Goal: Task Accomplishment & Management: Manage account settings

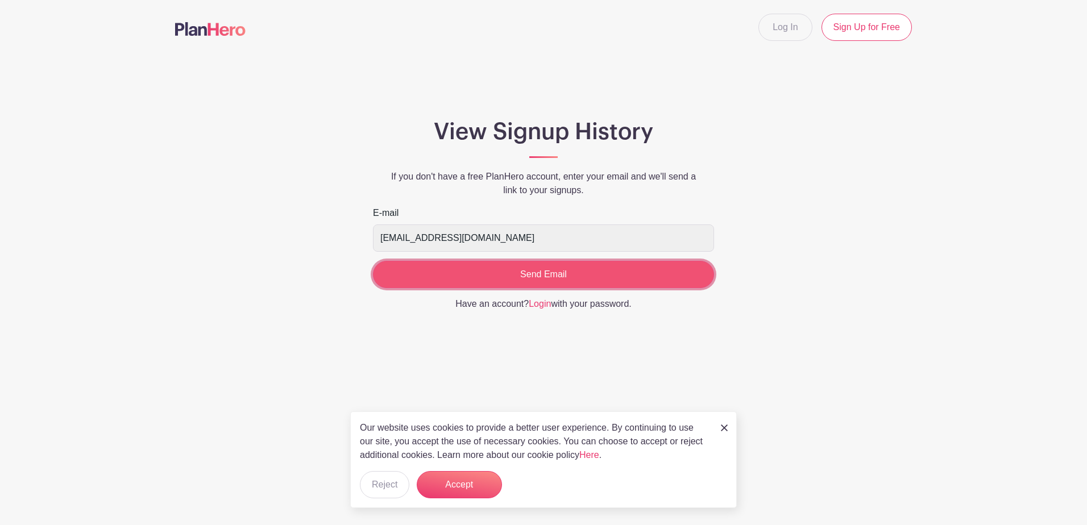
click at [560, 272] on input "Send Email" at bounding box center [543, 274] width 341 height 27
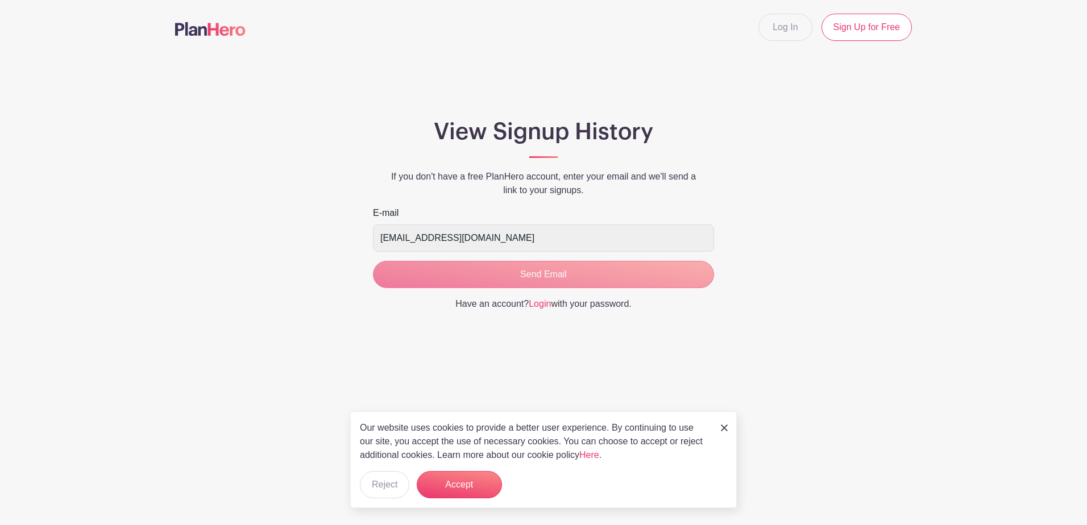
click at [573, 372] on main "Log In Sign Up for Free View Signup History If you don't have a free PlanHero a…" at bounding box center [543, 195] width 1087 height 391
click at [726, 425] on img at bounding box center [724, 427] width 7 height 7
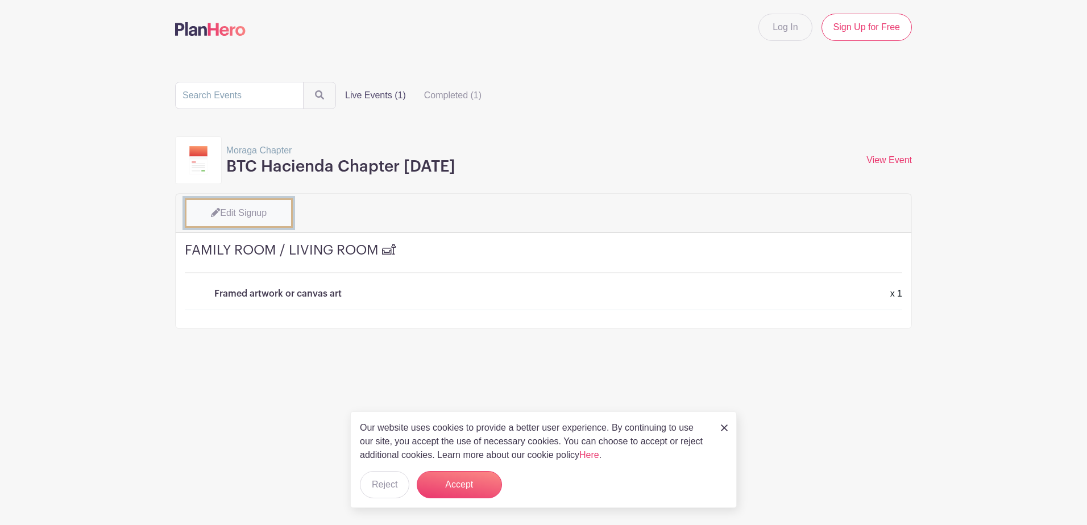
click at [276, 213] on link "Edit Signup" at bounding box center [239, 213] width 108 height 30
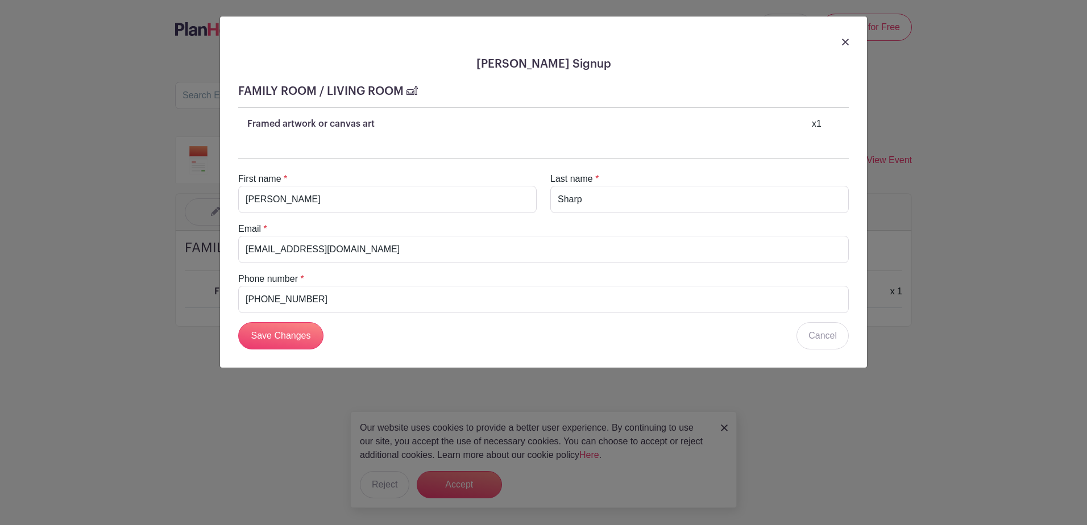
click at [484, 342] on div "Save Changes Cancel" at bounding box center [543, 335] width 610 height 27
click at [621, 306] on input "510-367-7077" at bounding box center [543, 299] width 610 height 27
click at [732, 259] on input "ginap27@comcast.net" at bounding box center [543, 249] width 610 height 27
drag, startPoint x: 754, startPoint y: 347, endPoint x: 763, endPoint y: 346, distance: 8.5
click at [756, 346] on div "Save Changes Cancel" at bounding box center [543, 335] width 610 height 27
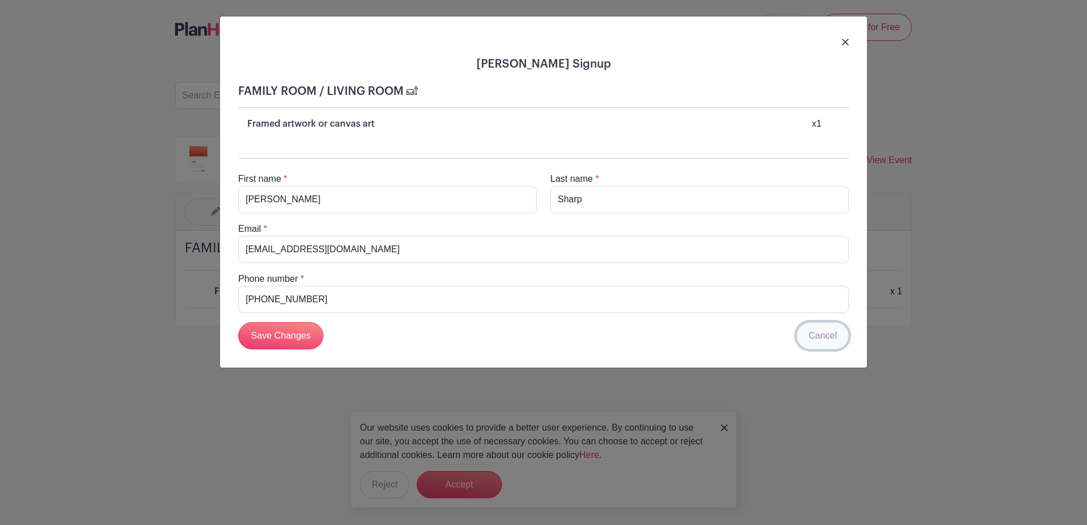
click at [805, 340] on link "Cancel" at bounding box center [822, 335] width 52 height 27
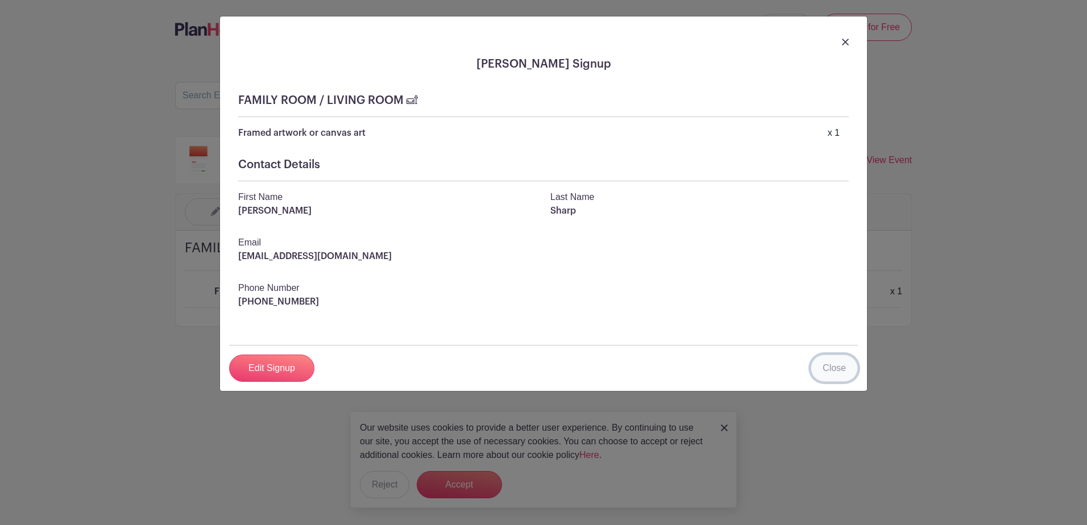
click at [832, 374] on link "Close" at bounding box center [833, 368] width 47 height 27
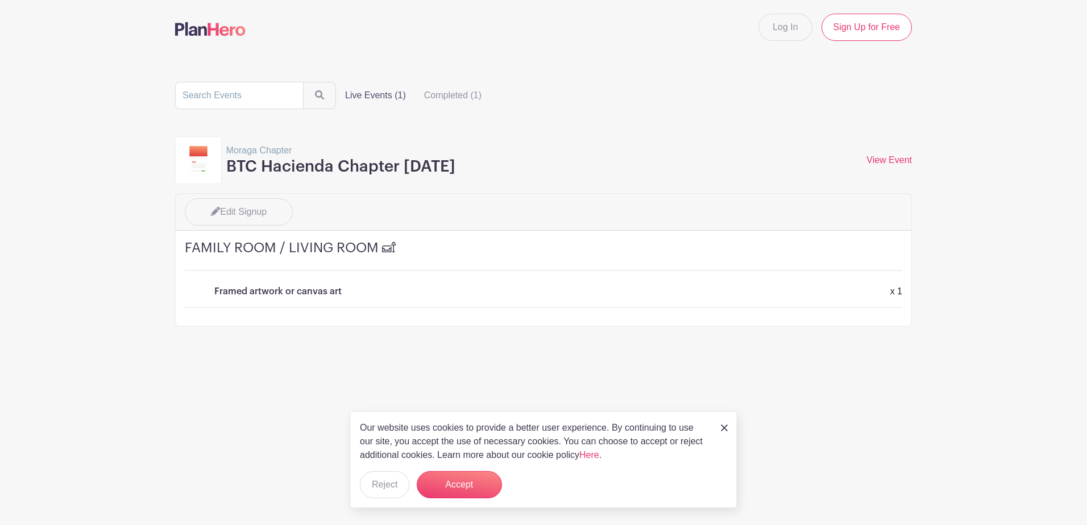
click at [844, 374] on main "Log In Sign Up for Free Live Events (1) Completed (1) Moraga Chapter BTC Hacien…" at bounding box center [543, 199] width 1087 height 398
click at [724, 423] on link at bounding box center [724, 428] width 7 height 14
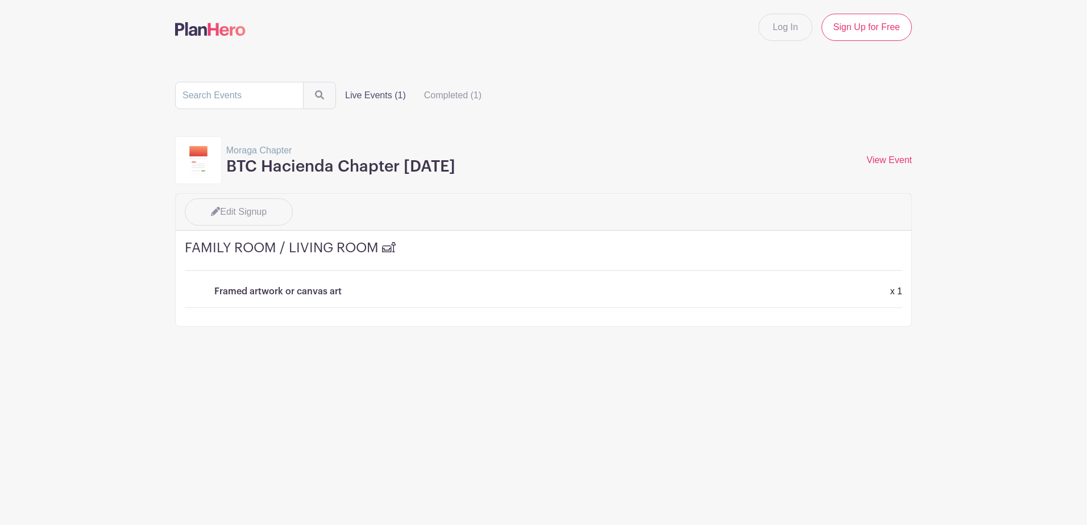
click at [410, 164] on h3 "BTC Hacienda Chapter [DATE]" at bounding box center [340, 166] width 229 height 19
click at [886, 163] on link "View Event" at bounding box center [888, 160] width 45 height 10
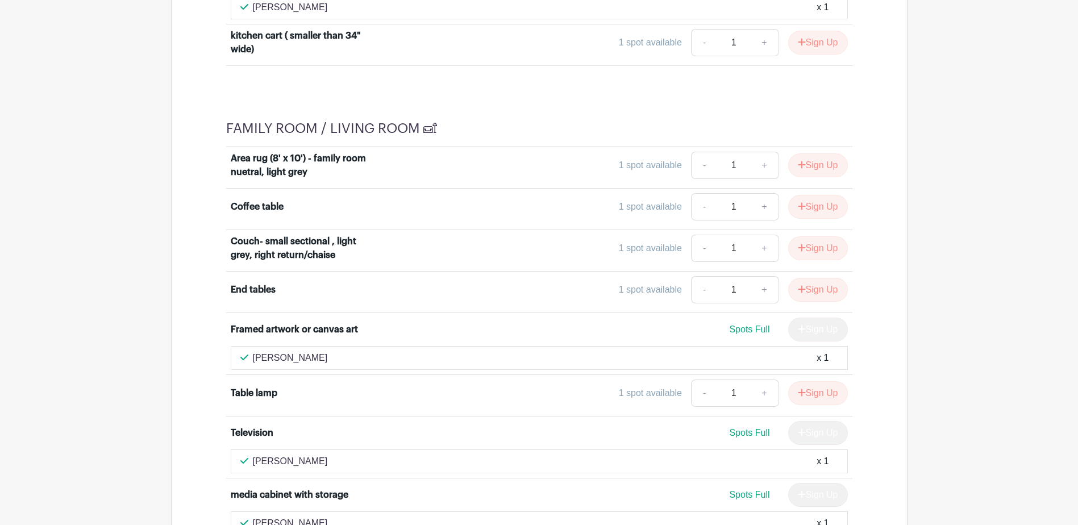
scroll to position [2614, 0]
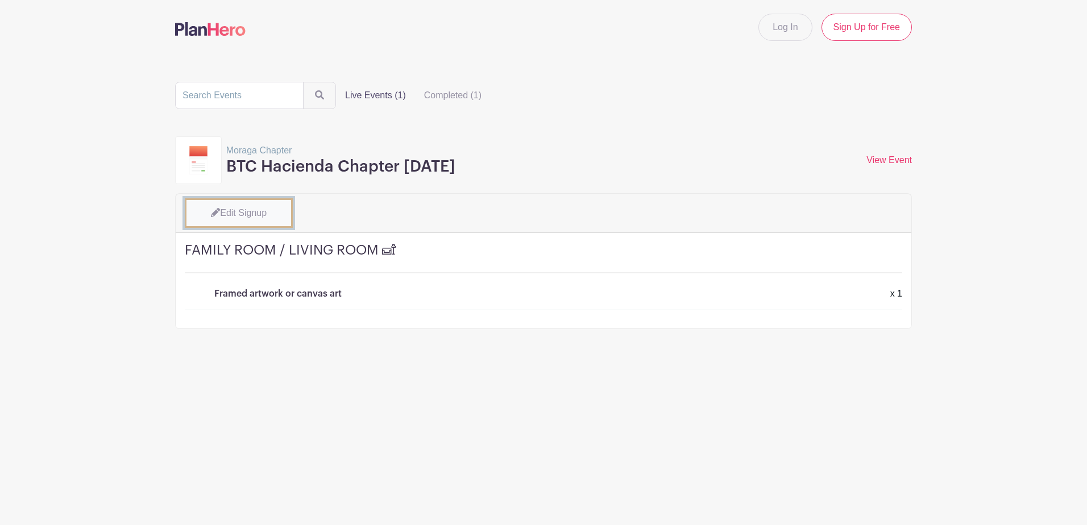
click at [251, 206] on link "Edit Signup" at bounding box center [239, 213] width 108 height 30
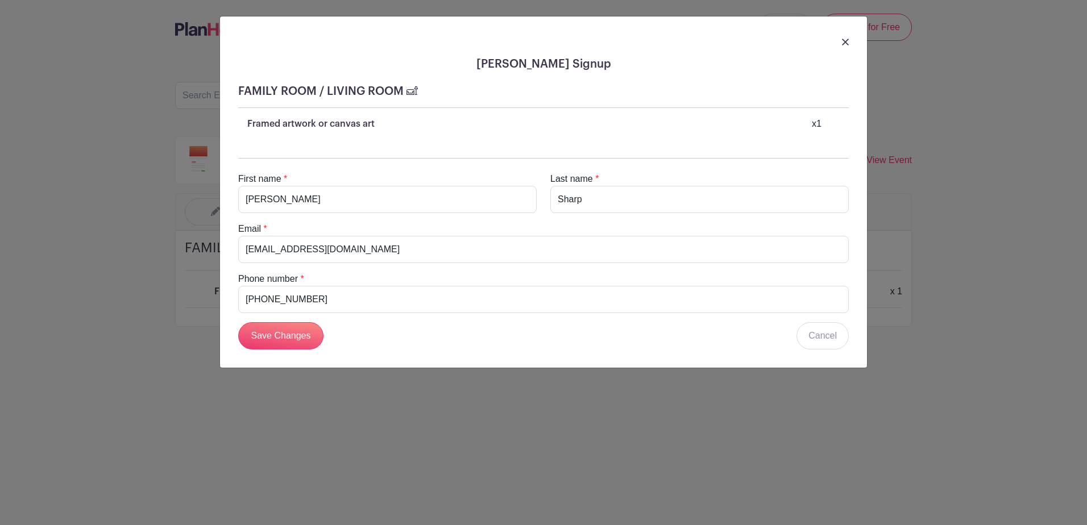
click at [815, 127] on div "x 1" at bounding box center [816, 124] width 10 height 14
click at [819, 332] on link "Cancel" at bounding box center [822, 335] width 52 height 27
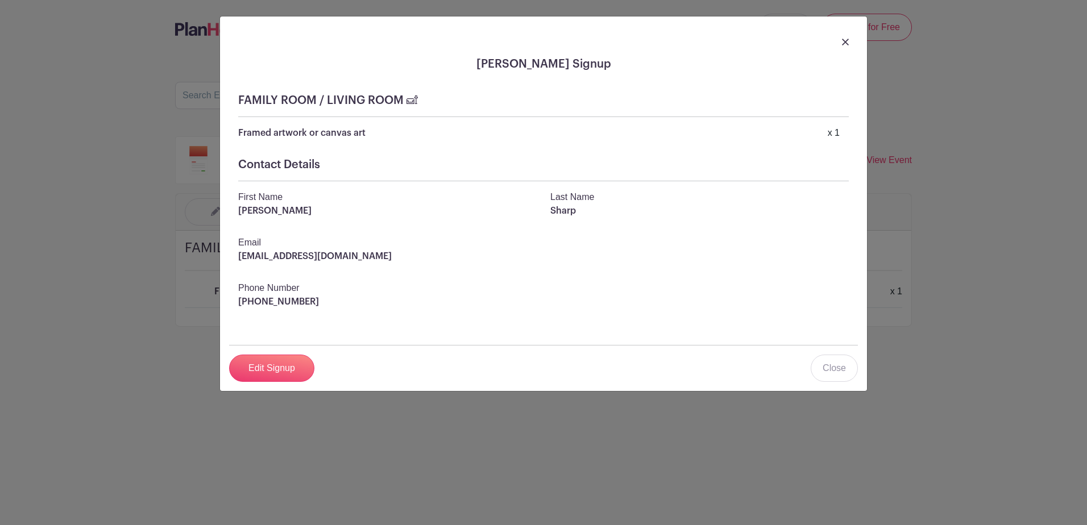
click at [854, 51] on div at bounding box center [543, 42] width 629 height 32
click at [852, 44] on div at bounding box center [543, 42] width 629 height 32
click at [846, 43] on img at bounding box center [845, 42] width 7 height 7
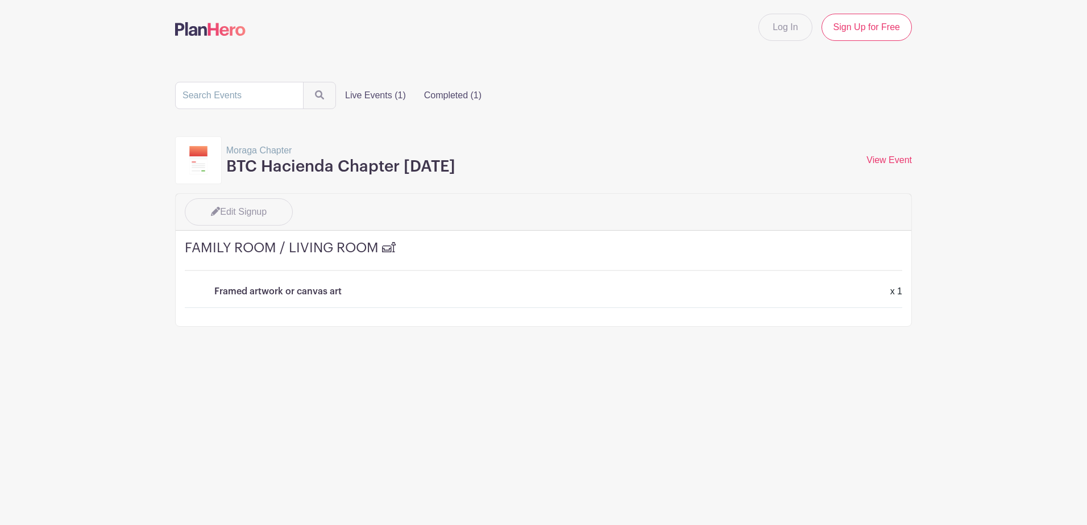
click at [430, 97] on label "Completed (1)" at bounding box center [453, 95] width 76 height 23
click at [0, 0] on input "Completed (1)" at bounding box center [0, 0] width 0 height 0
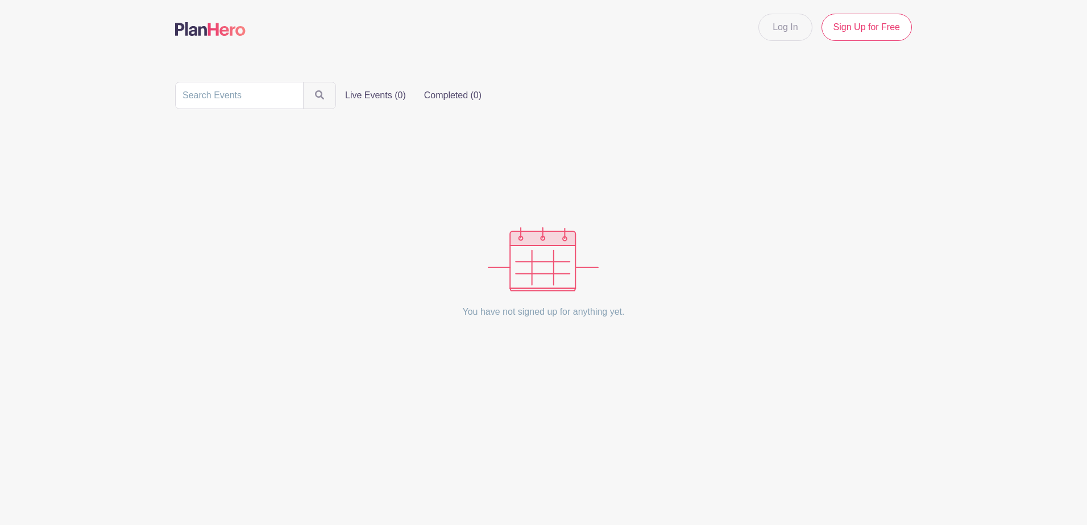
click at [383, 94] on label "Live Events (0)" at bounding box center [375, 95] width 79 height 23
click at [0, 0] on input "Live Events (0)" at bounding box center [0, 0] width 0 height 0
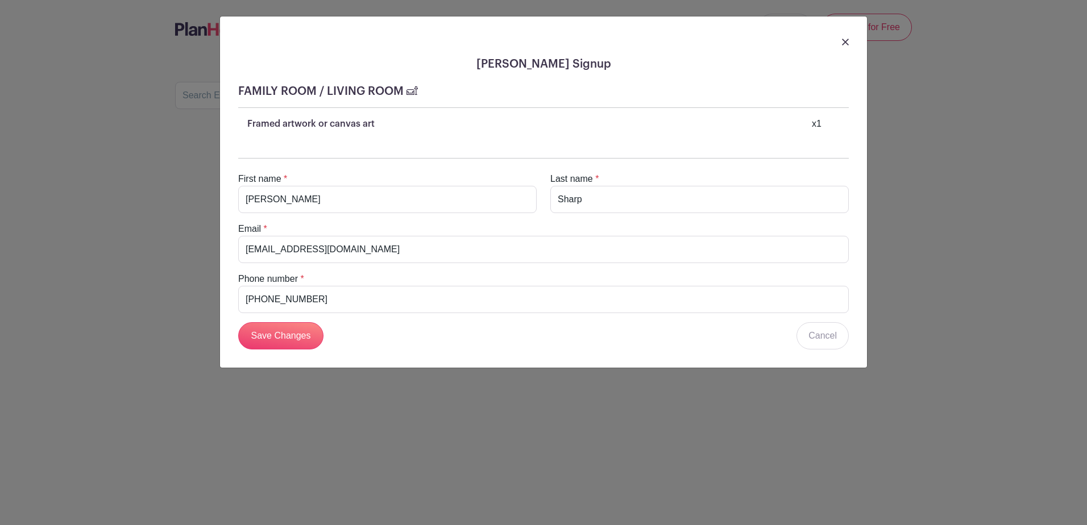
click at [844, 43] on img at bounding box center [845, 42] width 7 height 7
click at [295, 341] on input "Save Changes" at bounding box center [280, 335] width 85 height 27
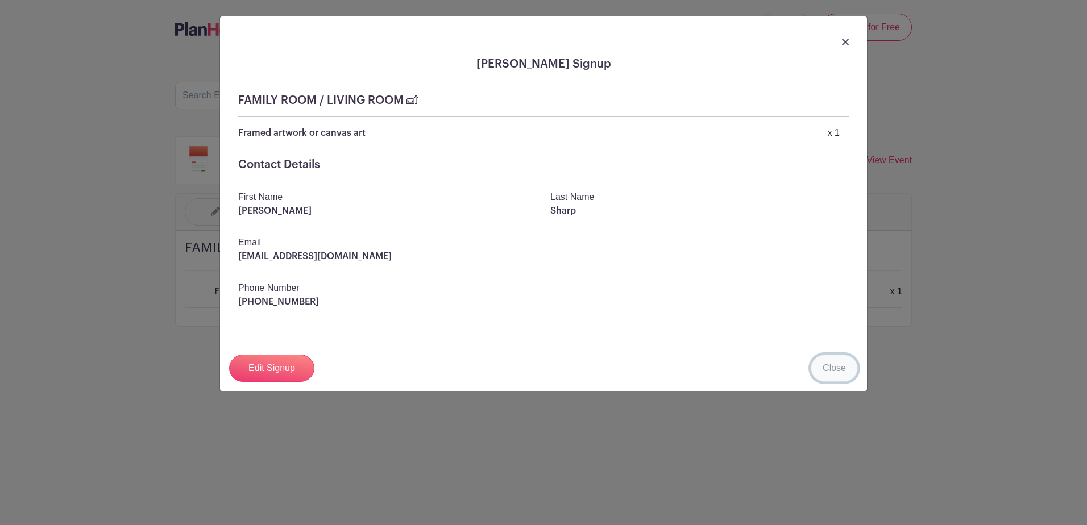
click at [829, 374] on link "Close" at bounding box center [833, 368] width 47 height 27
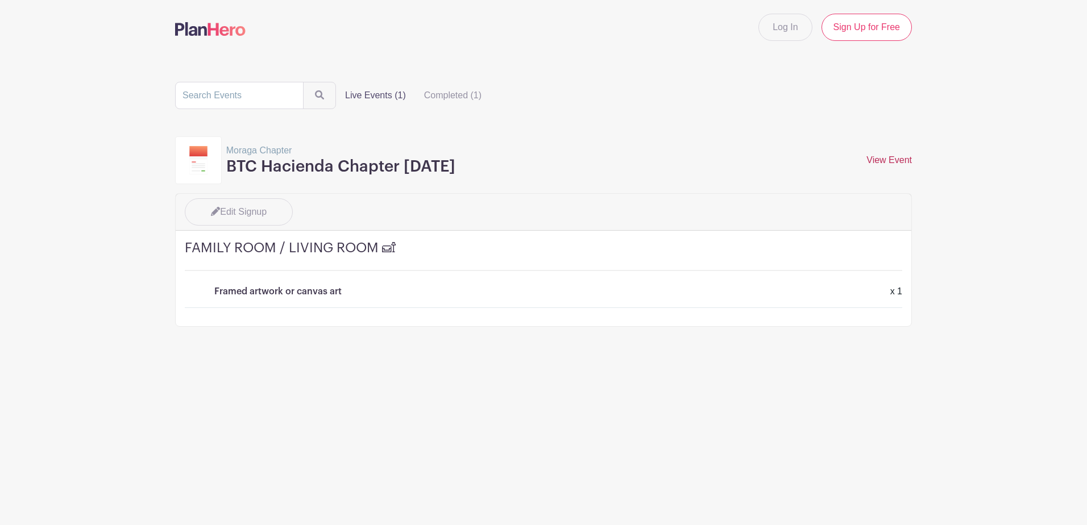
click at [903, 163] on link "View Event" at bounding box center [888, 160] width 45 height 10
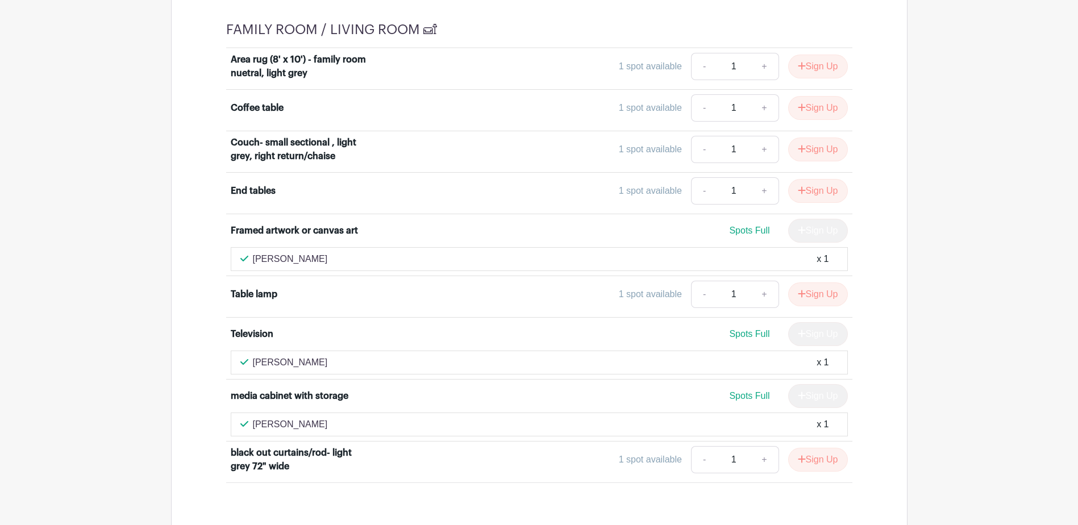
scroll to position [2273, 0]
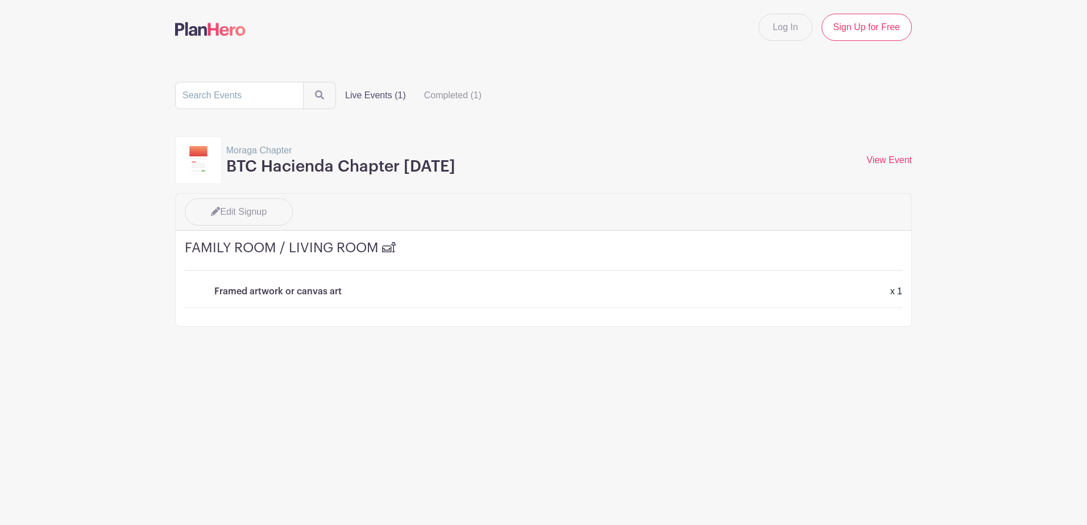
click at [357, 250] on h4 "FAMILY ROOM / LIVING ROOM 🛋" at bounding box center [543, 255] width 717 height 31
click at [902, 294] on div "x 1" at bounding box center [896, 292] width 26 height 14
click at [909, 292] on div "FAMILY ROOM / LIVING ROOM 🛋 Framed artwork or canvas art x 1 x 1" at bounding box center [543, 278] width 735 height 95
click at [921, 292] on main "Log In Sign Up for Free Live Events (1) Completed (1) Moraga Chapter BTC Hacien…" at bounding box center [543, 199] width 1087 height 398
